Goal: Check status: Check status

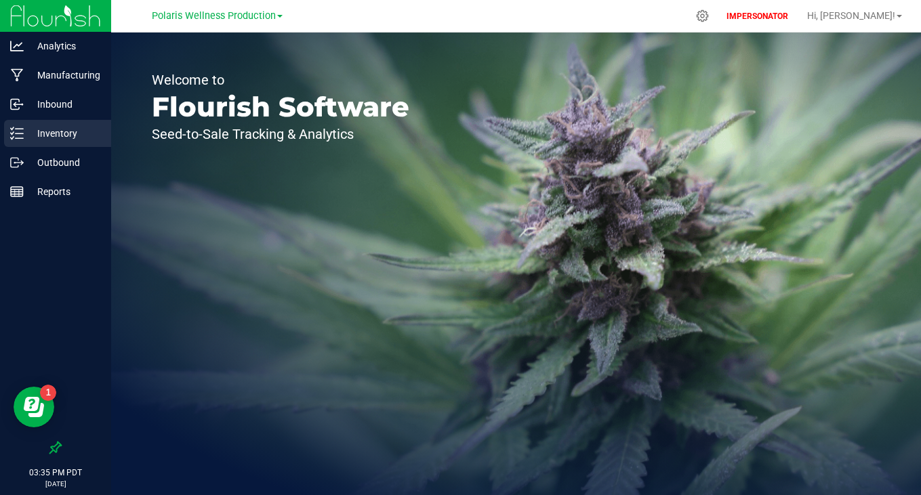
click at [70, 133] on p "Inventory" at bounding box center [64, 133] width 81 height 16
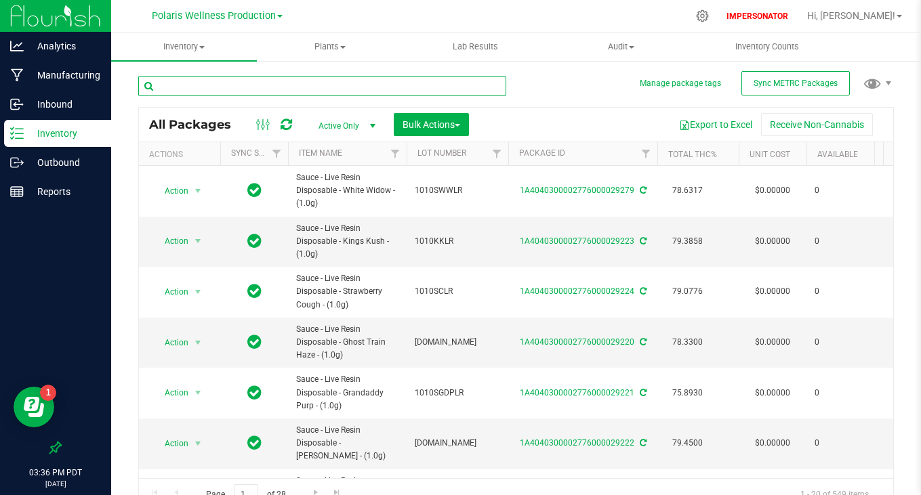
click at [270, 85] on input "text" at bounding box center [322, 86] width 368 height 20
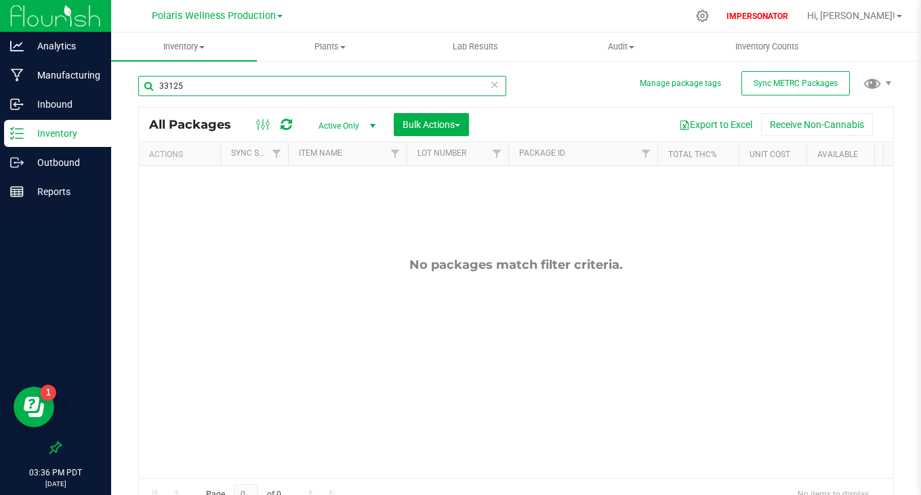
type input "33125"
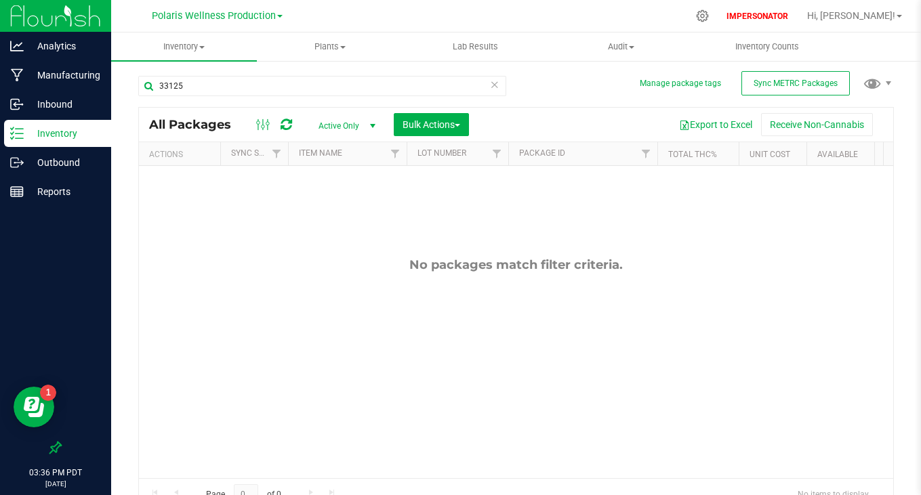
click at [258, 7] on div "Polaris Wellness Production" at bounding box center [217, 15] width 131 height 16
click at [258, 20] on span "Polaris Wellness Production" at bounding box center [214, 16] width 124 height 12
click at [236, 49] on link "Polaris Wellness Cultivation" at bounding box center [217, 48] width 198 height 18
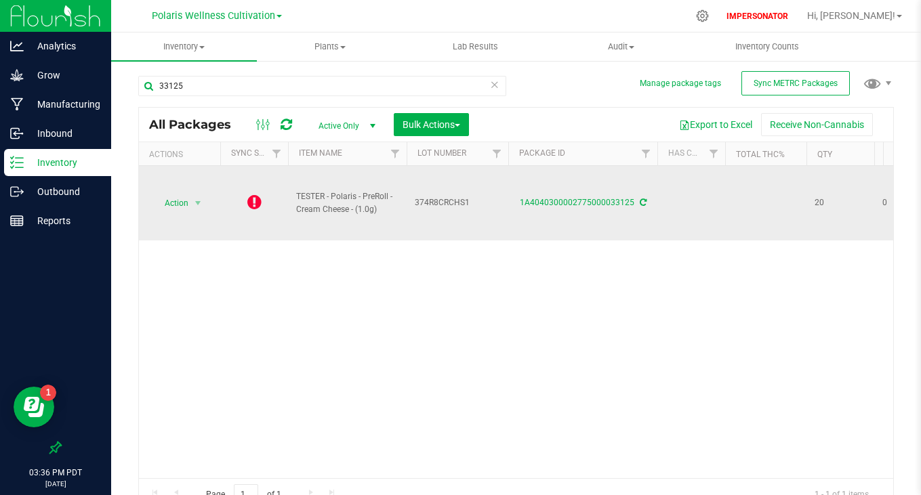
click at [254, 203] on icon at bounding box center [254, 202] width 14 height 16
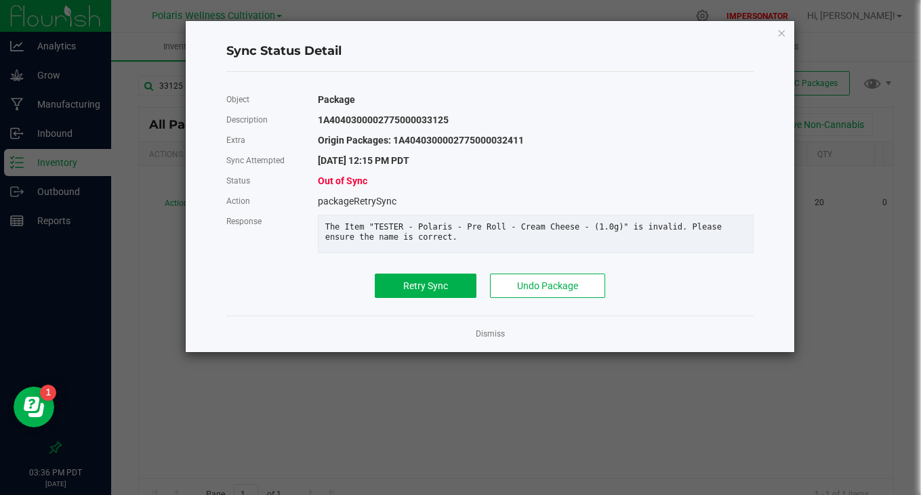
click at [434, 305] on div "Object Package Description 1A4040300002775000033125 Extra Origin Packages: 1A40…" at bounding box center [490, 194] width 548 height 222
click at [434, 291] on span "Retry Sync" at bounding box center [425, 286] width 45 height 11
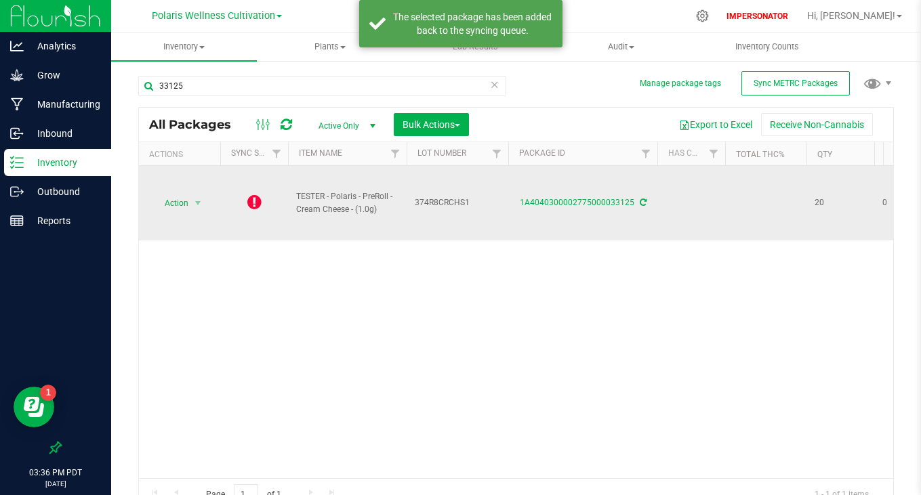
click at [646, 203] on div "1A4040300002775000033125" at bounding box center [582, 203] width 153 height 13
click at [641, 203] on icon at bounding box center [643, 203] width 7 height 8
click at [253, 209] on icon at bounding box center [254, 202] width 14 height 16
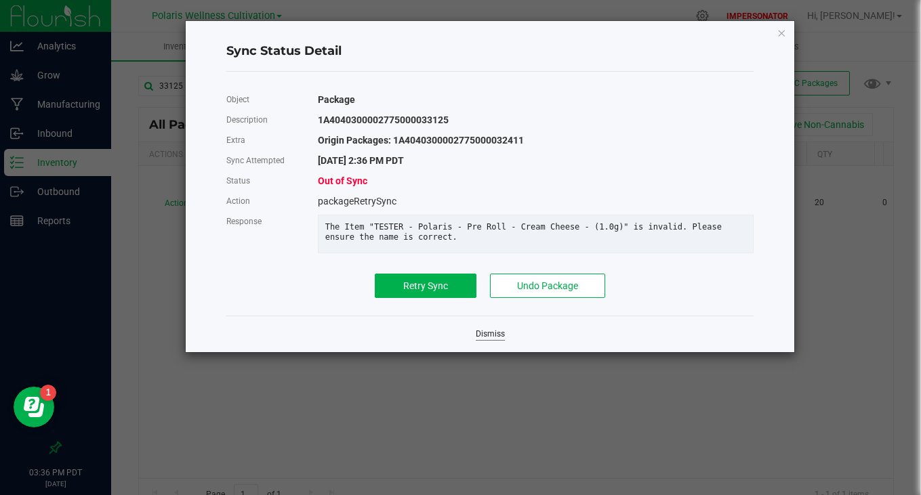
click at [480, 340] on link "Dismiss" at bounding box center [490, 335] width 29 height 12
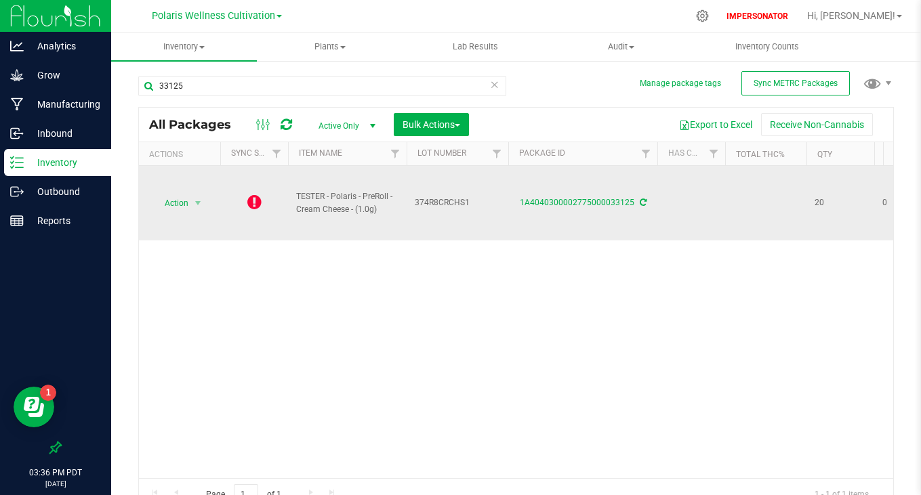
drag, startPoint x: 295, startPoint y: 192, endPoint x: 369, endPoint y: 227, distance: 81.8
click at [369, 227] on td "TESTER - Polaris - PreRoll - Cream Cheese - (1.0g)" at bounding box center [347, 203] width 119 height 75
copy span "TESTER - Polaris - PreRoll - Cream Cheese - (1.0g)"
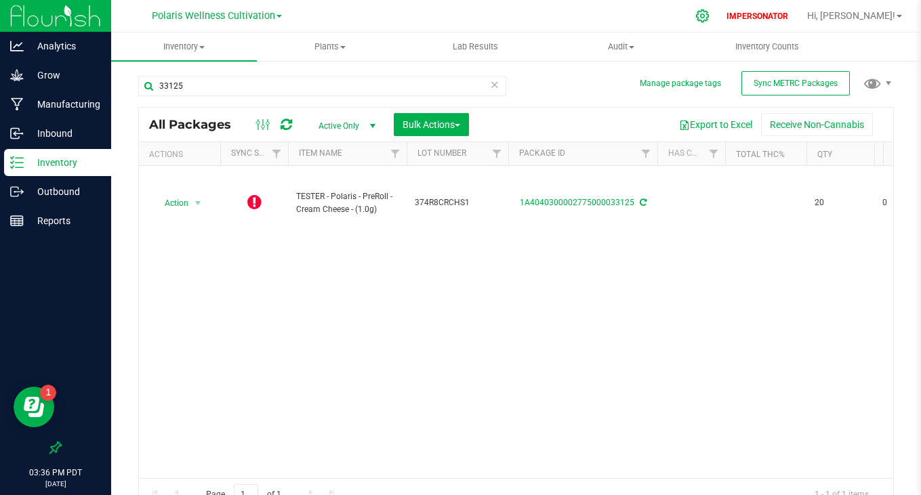
click at [709, 15] on icon at bounding box center [702, 16] width 14 height 14
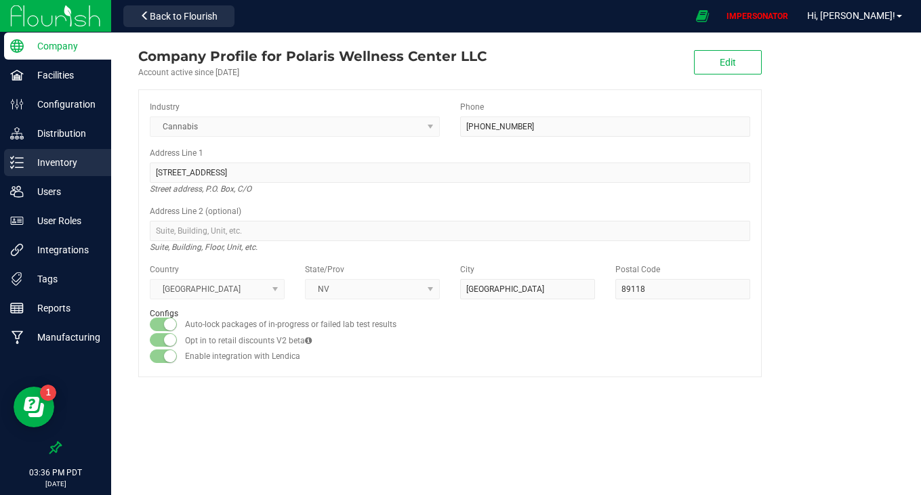
click at [48, 167] on p "Inventory" at bounding box center [64, 163] width 81 height 16
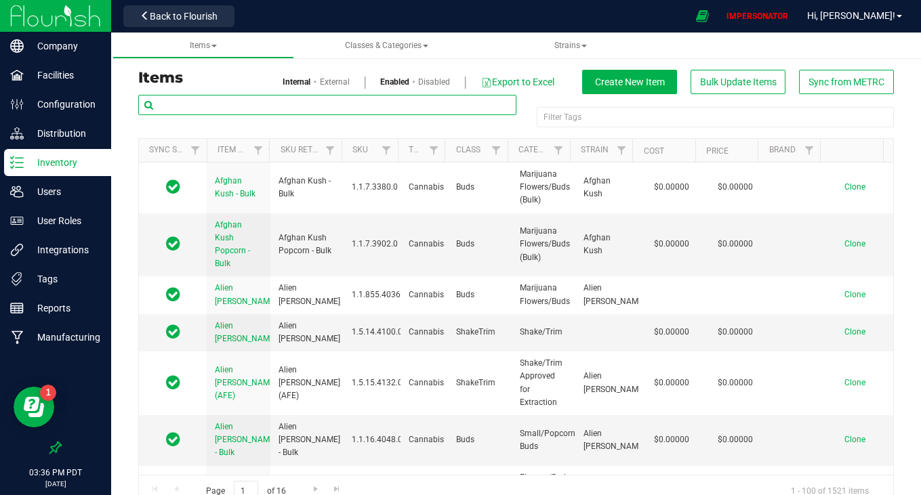
click at [283, 98] on input "text" at bounding box center [327, 105] width 378 height 20
paste input "TESTER - Polaris - PreRoll - Cream Cheese - (1.0g)"
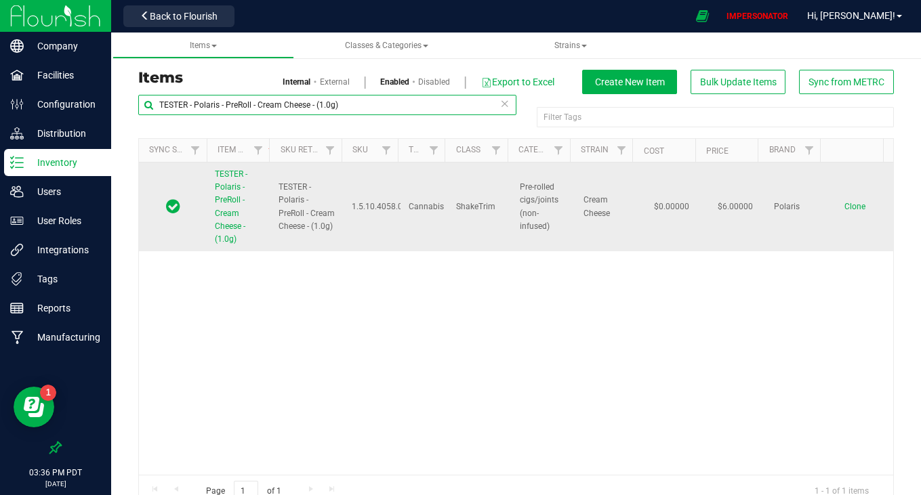
type input "TESTER - Polaris - PreRoll - Cream Cheese - (1.0g)"
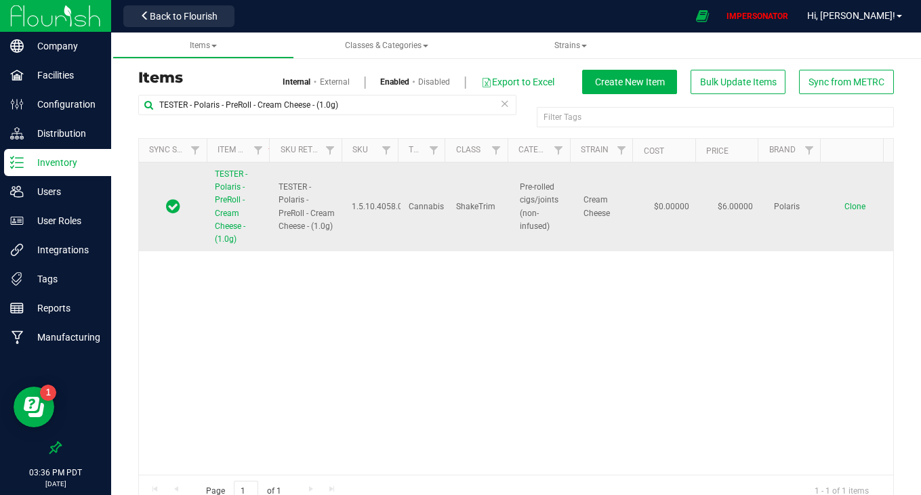
click at [222, 208] on span "TESTER - Polaris - PreRoll - Cream Cheese - (1.0g)" at bounding box center [231, 206] width 33 height 75
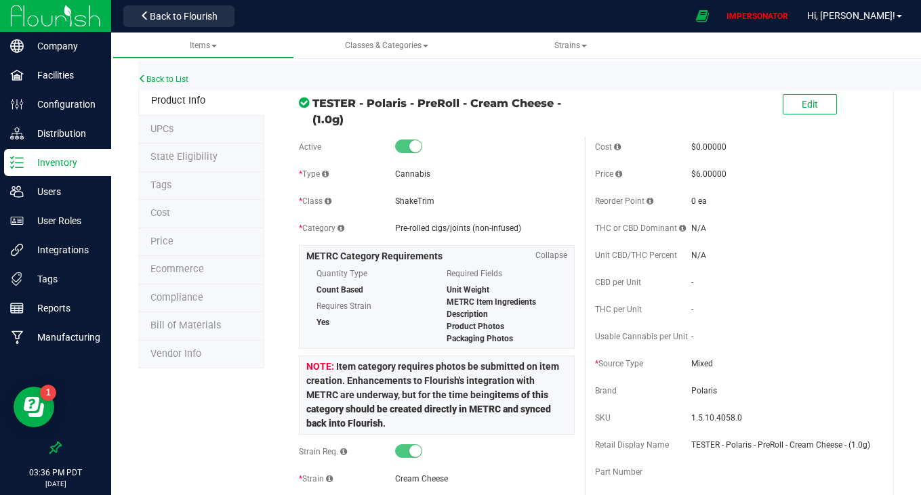
click at [193, 155] on span "State Eligibility" at bounding box center [183, 157] width 67 height 12
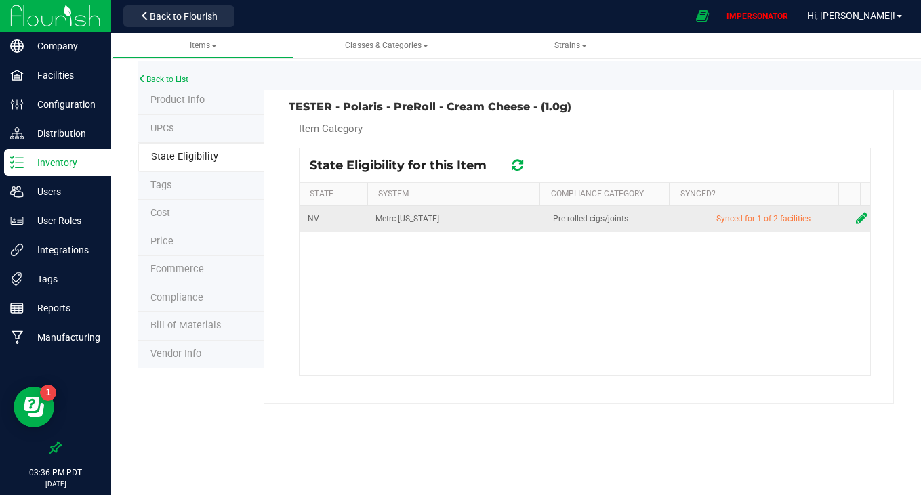
click at [856, 222] on icon at bounding box center [862, 218] width 12 height 14
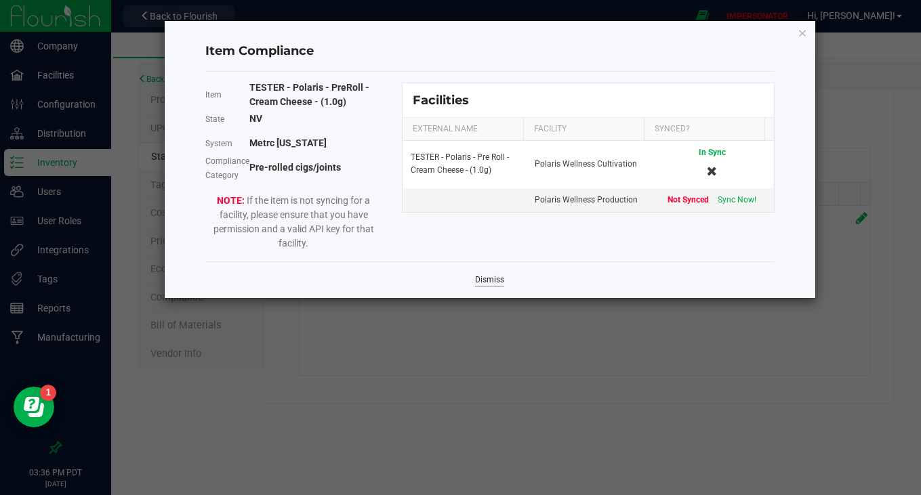
click at [493, 278] on link "Dismiss" at bounding box center [489, 280] width 29 height 12
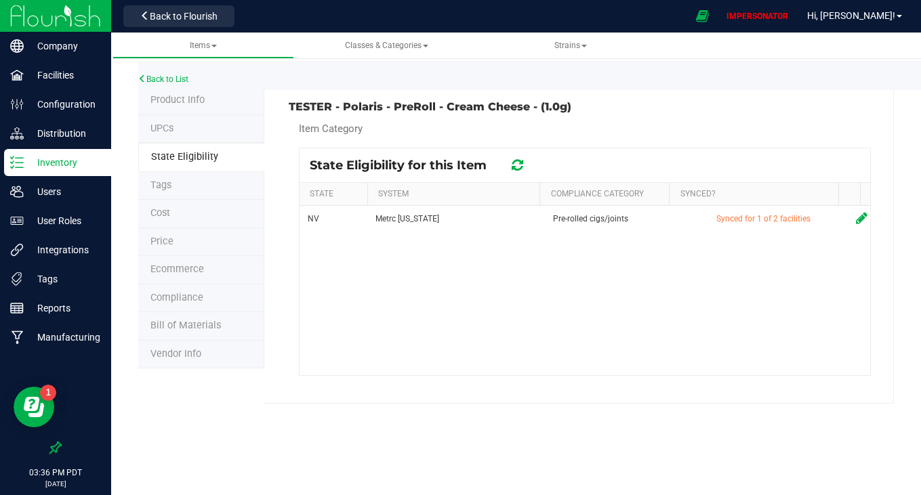
click at [519, 164] on icon at bounding box center [518, 166] width 12 height 14
click at [217, 156] on li "State Eligibility" at bounding box center [201, 157] width 126 height 29
click at [180, 94] on span "Product Info" at bounding box center [177, 100] width 54 height 12
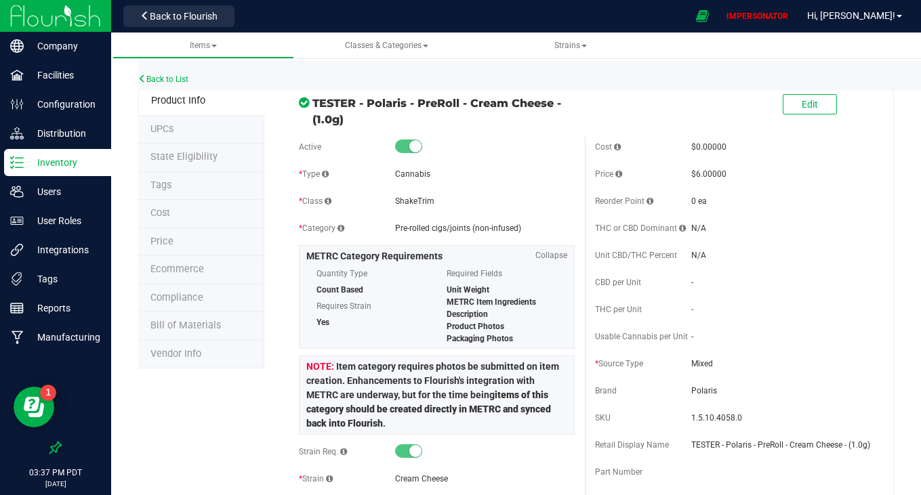
click at [180, 151] on span "State Eligibility" at bounding box center [183, 157] width 67 height 12
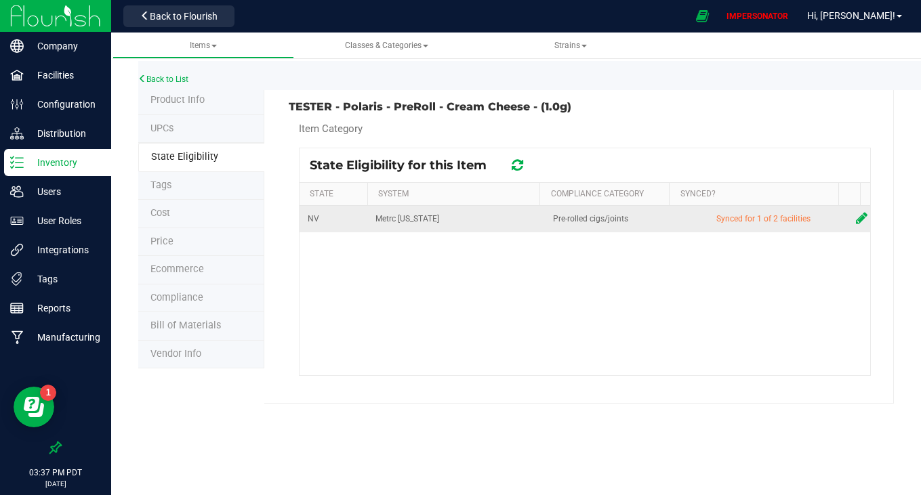
click at [856, 222] on icon at bounding box center [862, 218] width 12 height 14
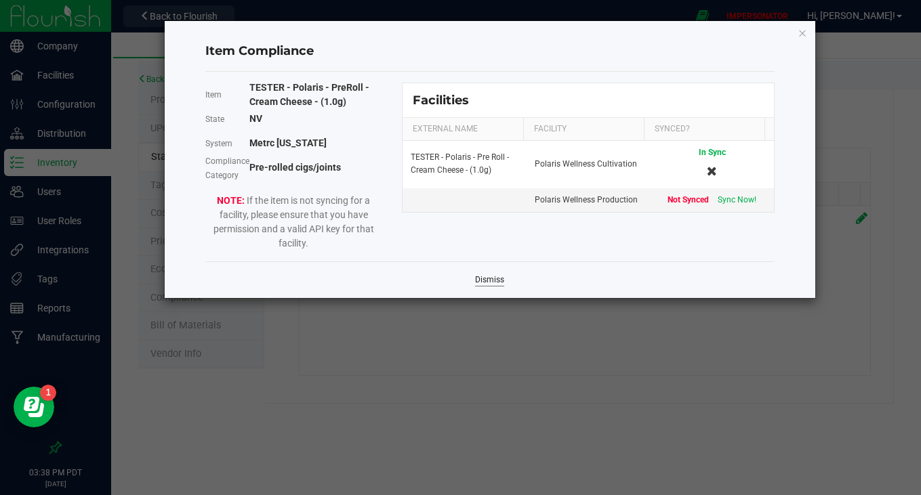
click at [477, 277] on link "Dismiss" at bounding box center [489, 280] width 29 height 12
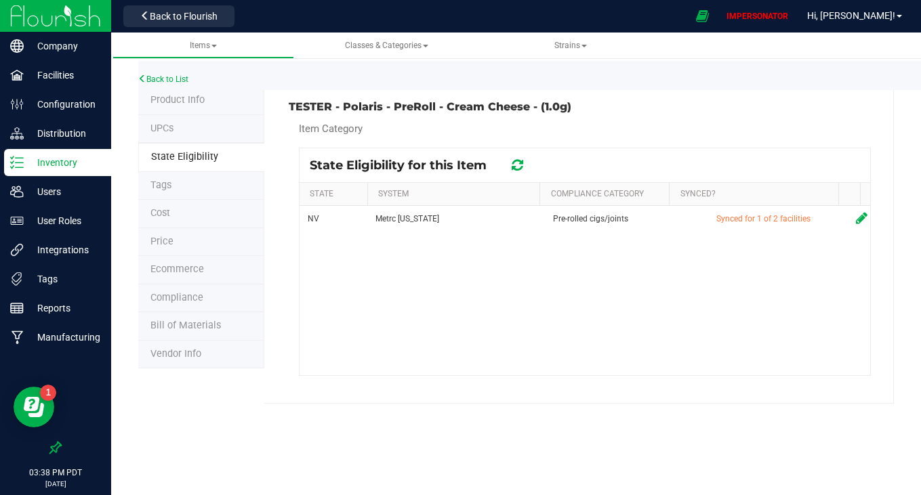
click at [603, 103] on div "TESTER - Polaris - PreRoll - Cream Cheese - (1.0g)" at bounding box center [585, 107] width 613 height 12
click at [194, 154] on span "State Eligibility" at bounding box center [184, 157] width 67 height 12
click at [56, 165] on p "Inventory" at bounding box center [64, 163] width 81 height 16
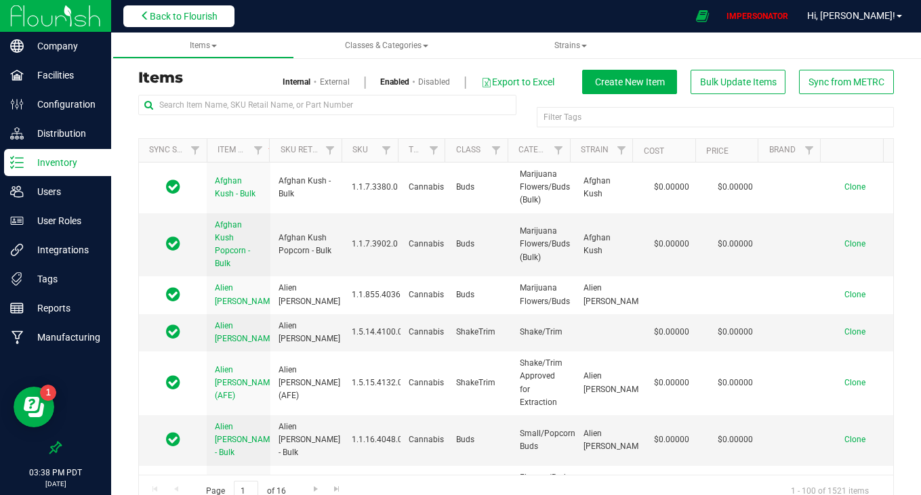
click at [179, 14] on span "Back to Flourish" at bounding box center [184, 16] width 68 height 11
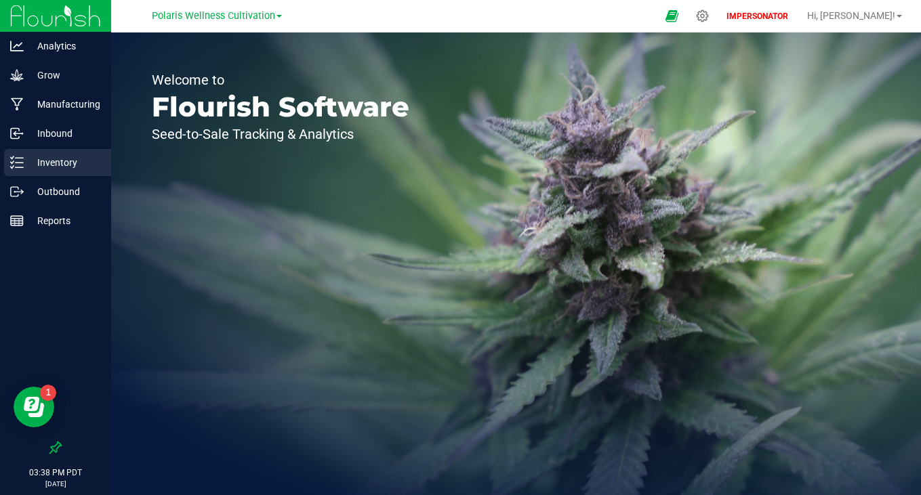
click at [55, 158] on p "Inventory" at bounding box center [64, 163] width 81 height 16
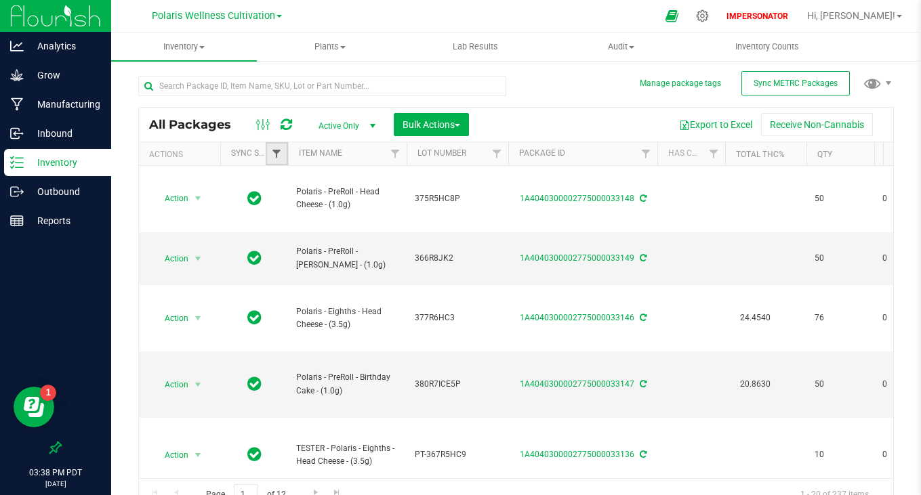
click at [278, 151] on span "Filter" at bounding box center [276, 153] width 11 height 11
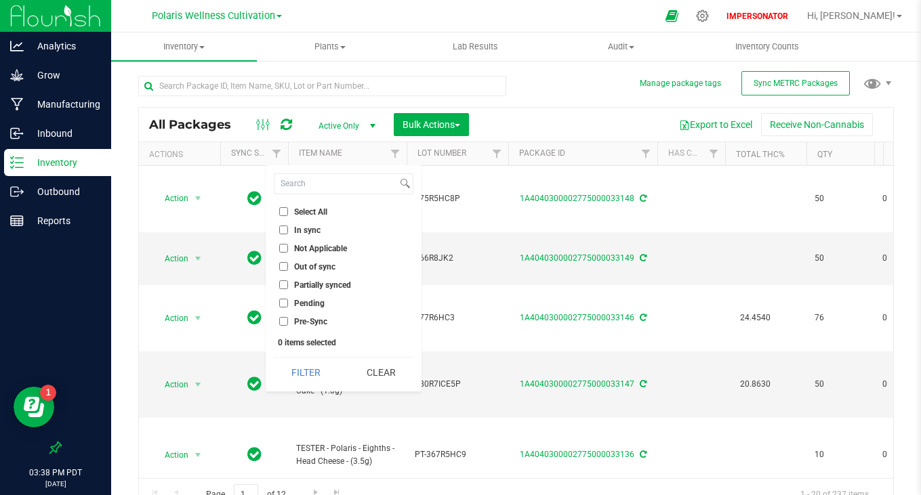
click at [287, 270] on input "Out of sync" at bounding box center [283, 266] width 9 height 9
checkbox input "true"
click at [294, 370] on button "Filter" at bounding box center [306, 373] width 65 height 30
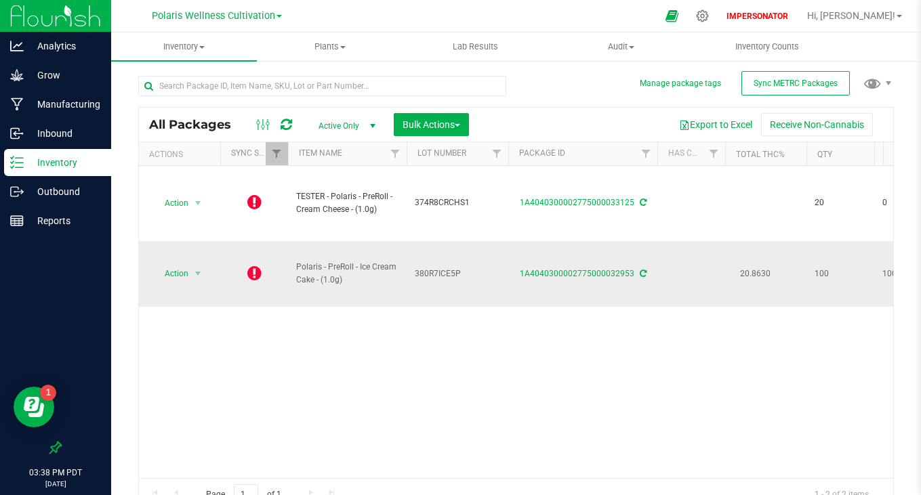
click at [252, 272] on icon at bounding box center [254, 273] width 14 height 16
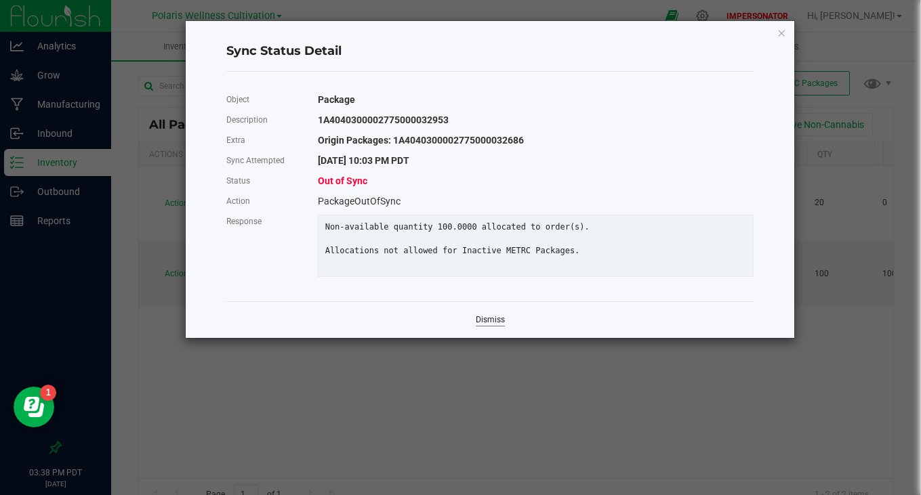
click at [491, 326] on link "Dismiss" at bounding box center [490, 320] width 29 height 12
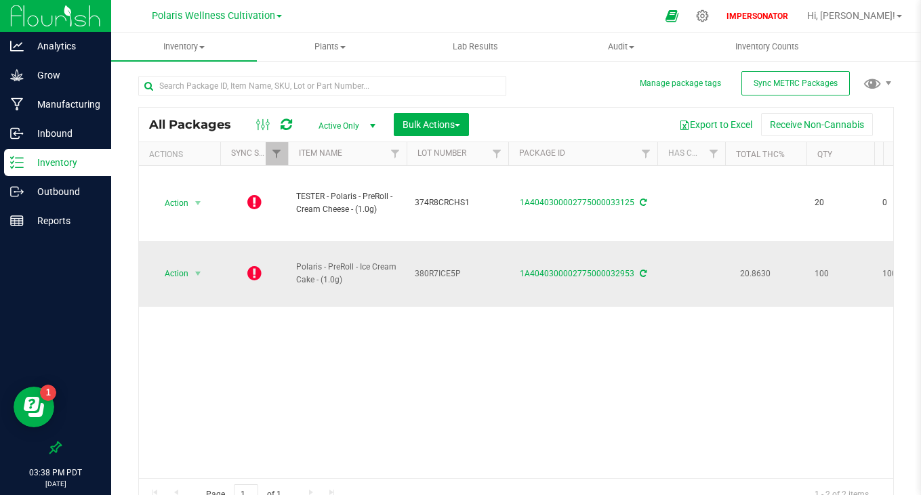
click at [259, 269] on icon at bounding box center [254, 273] width 14 height 16
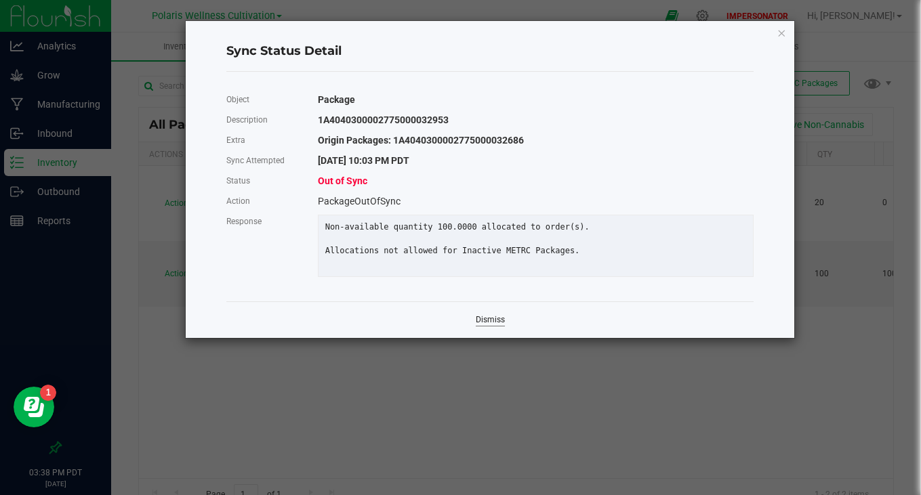
click at [490, 326] on link "Dismiss" at bounding box center [490, 320] width 29 height 12
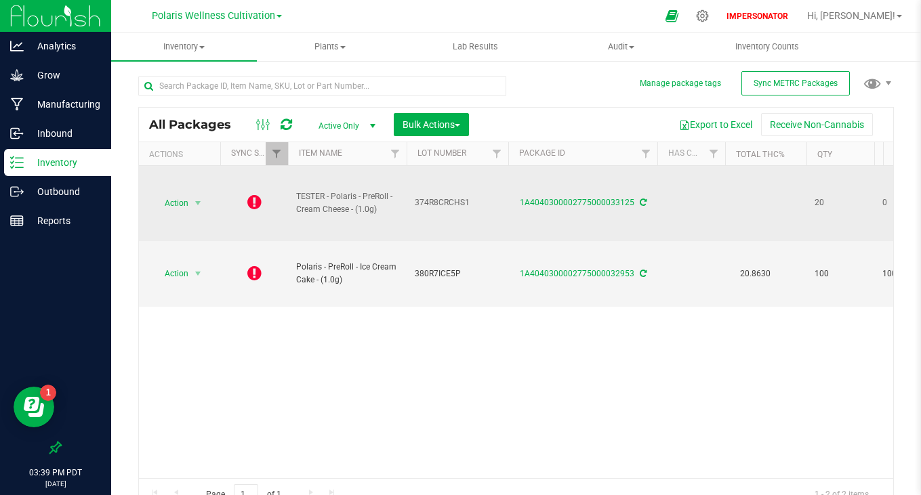
click at [251, 199] on icon at bounding box center [254, 202] width 14 height 16
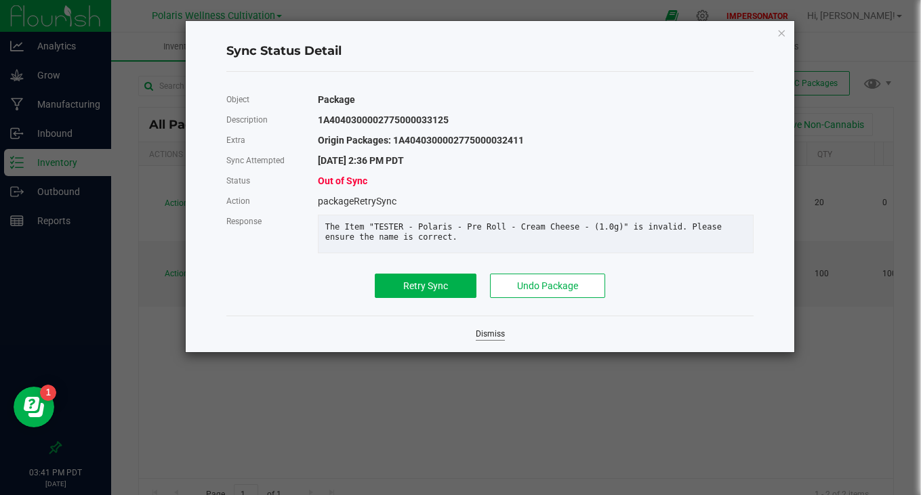
click at [490, 340] on link "Dismiss" at bounding box center [490, 335] width 29 height 12
